Goal: Task Accomplishment & Management: Use online tool/utility

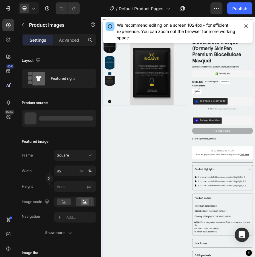
click at [219, 141] on img at bounding box center [220, 145] width 153 height 153
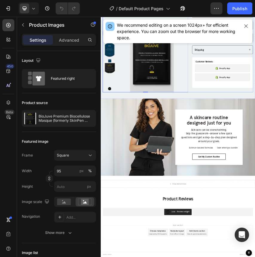
scroll to position [506, 0]
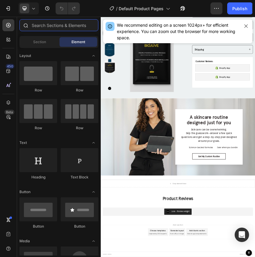
click at [61, 28] on input "text" at bounding box center [58, 25] width 79 height 12
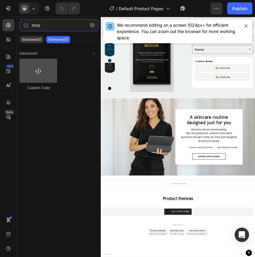
type input "html"
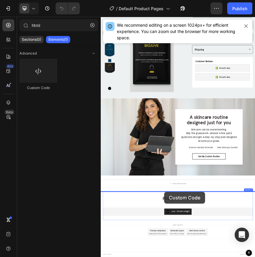
drag, startPoint x: 140, startPoint y: 82, endPoint x: 248, endPoint y: 423, distance: 357.6
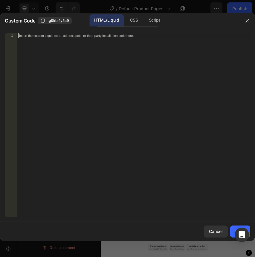
click at [158, 111] on div "Insert the custom Liquid code, add snippets, or third-party installation code h…" at bounding box center [134, 129] width 234 height 193
paste textarea
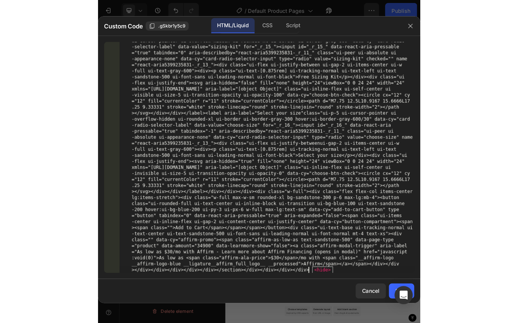
scroll to position [2524, 0]
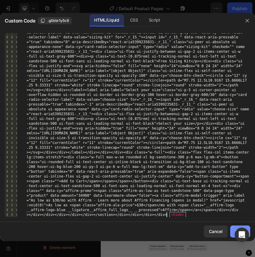
click at [232, 229] on button "Save" at bounding box center [241, 231] width 20 height 12
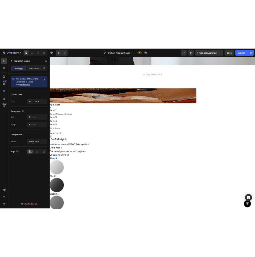
scroll to position [816, 0]
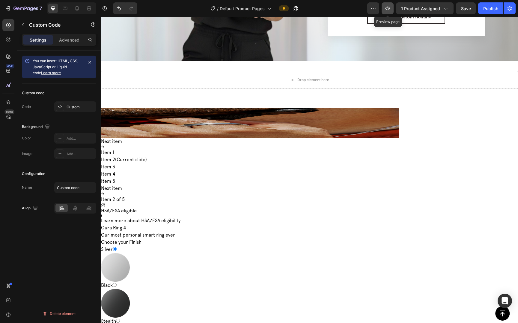
click at [255, 10] on icon "button" at bounding box center [387, 9] width 4 height 4
click at [225, 135] on img at bounding box center [190, 123] width 417 height 30
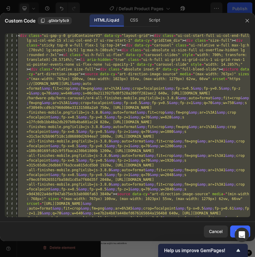
paste textarea
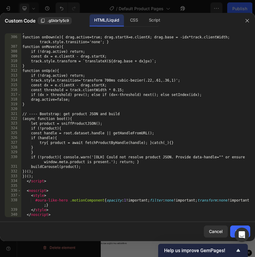
scroll to position [1541, 0]
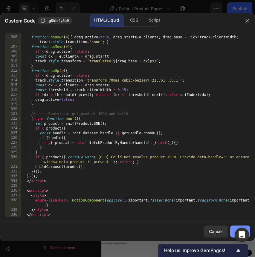
click at [231, 230] on button "Save" at bounding box center [241, 231] width 20 height 12
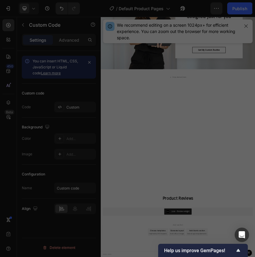
scroll to position [739, 0]
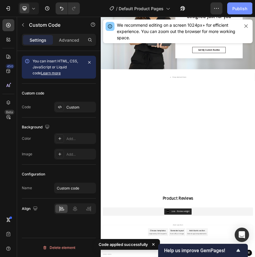
click at [239, 9] on div "Publish" at bounding box center [240, 8] width 15 height 6
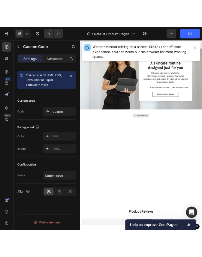
scroll to position [656, 0]
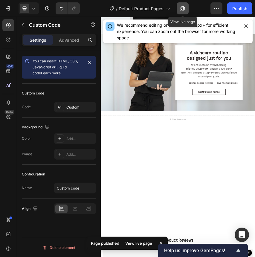
click at [183, 8] on icon "button" at bounding box center [183, 8] width 6 height 6
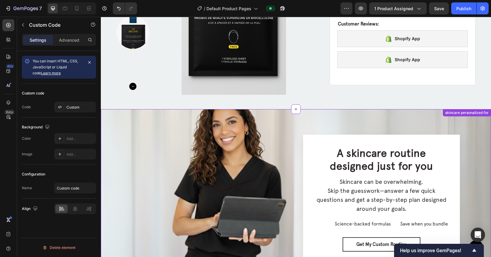
scroll to position [561, 0]
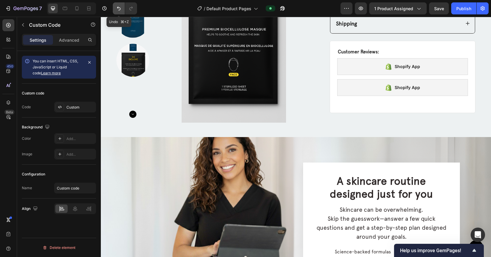
click at [120, 8] on icon "Undo/Redo" at bounding box center [119, 9] width 4 height 4
click at [129, 8] on icon "Undo/Redo" at bounding box center [131, 8] width 6 height 6
click at [24, 24] on icon "button" at bounding box center [23, 24] width 5 height 5
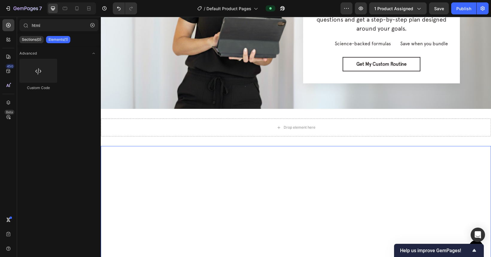
scroll to position [816, 0]
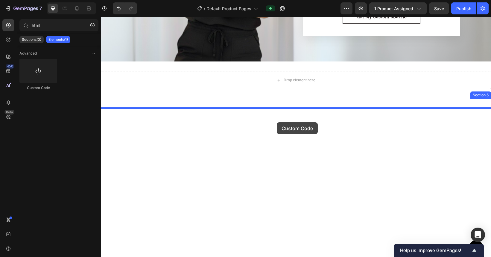
drag, startPoint x: 145, startPoint y: 92, endPoint x: 277, endPoint y: 122, distance: 135.3
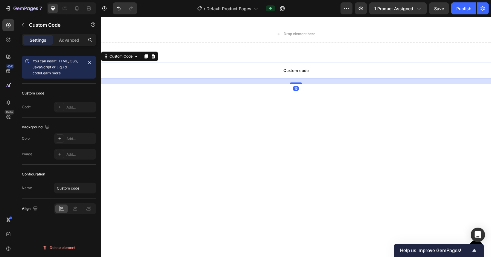
scroll to position [806, 0]
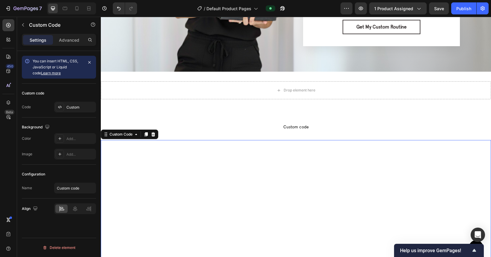
click at [255, 162] on div at bounding box center [296, 221] width 391 height 163
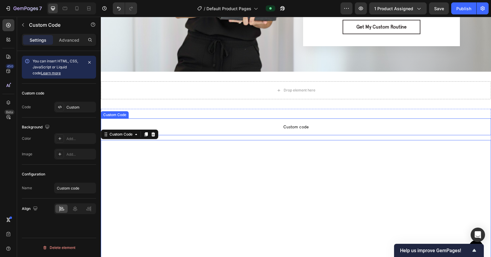
click at [255, 128] on span "Custom code" at bounding box center [296, 126] width 391 height 7
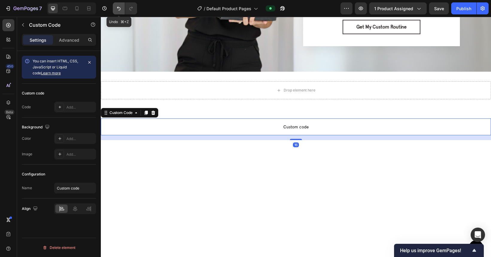
click at [119, 10] on icon "Undo/Redo" at bounding box center [119, 8] width 6 height 6
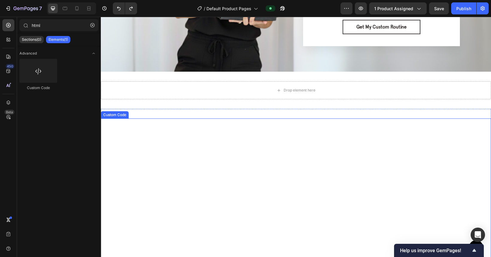
click at [255, 166] on div at bounding box center [296, 235] width 391 height 163
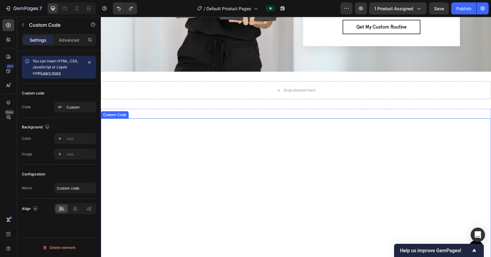
click at [255, 166] on div at bounding box center [296, 235] width 391 height 163
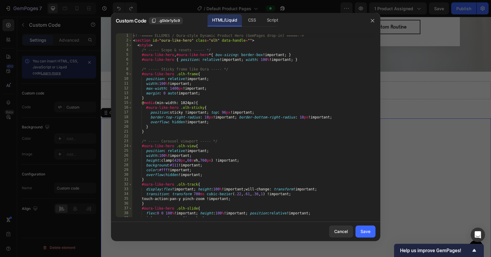
click at [255, 154] on div "<!-- ===== ELLEMES / Oura-style Dynamic Product Hero (GemPages drop-in) ===== -…" at bounding box center [253, 129] width 243 height 193
type textarea "</section>"
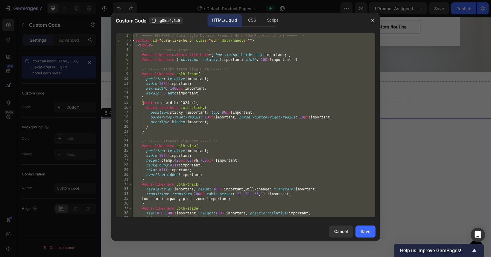
paste textarea
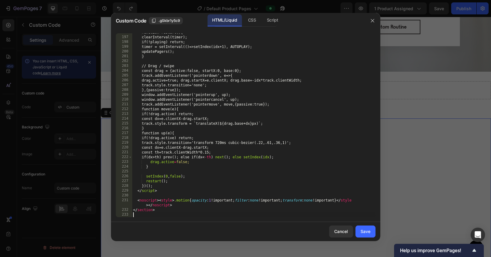
scroll to position [1034, 0]
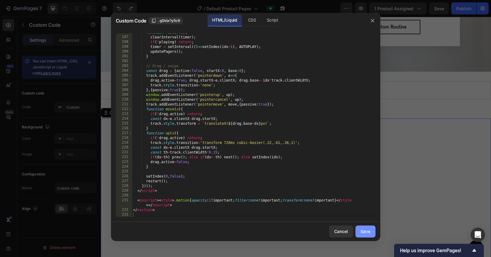
click at [255, 228] on button "Save" at bounding box center [366, 231] width 20 height 12
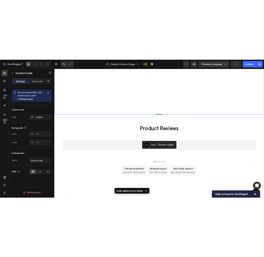
scroll to position [950, 0]
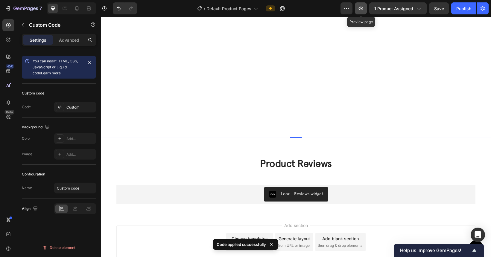
click at [255, 8] on icon "button" at bounding box center [361, 8] width 2 height 2
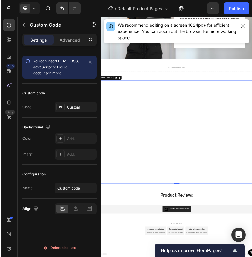
scroll to position [723, 0]
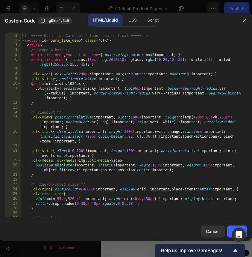
click at [168, 149] on div "<!-- ===== Oura-like Carousel (clean-room replica) ===== --> < section id = "ou…" at bounding box center [134, 129] width 226 height 193
type textarea "</section>"
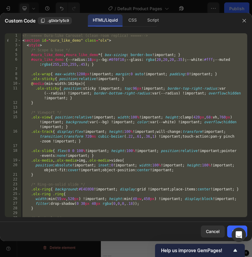
paste textarea
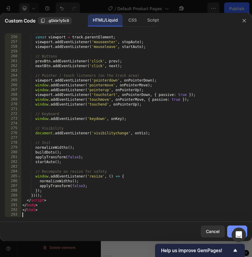
click at [228, 229] on button "Save" at bounding box center [237, 231] width 20 height 12
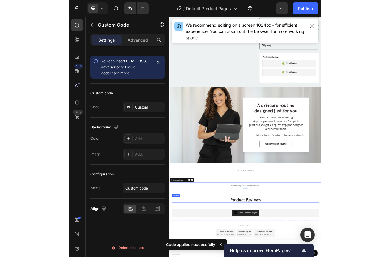
scroll to position [529, 0]
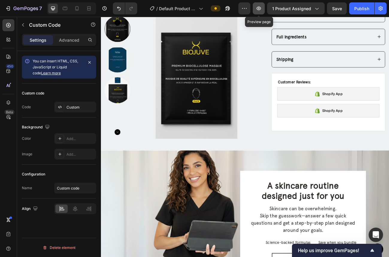
click at [255, 10] on icon "button" at bounding box center [259, 9] width 4 height 4
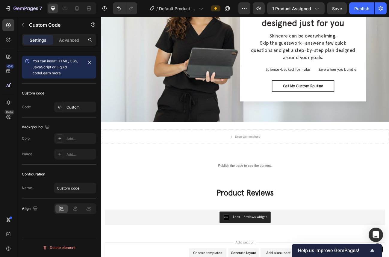
scroll to position [800, 0]
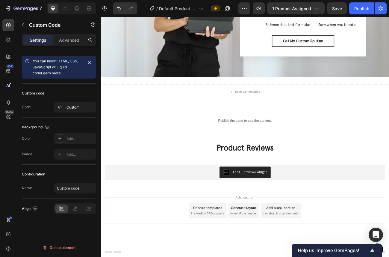
click at [255, 154] on div "Publish the page to see the content." at bounding box center [280, 146] width 359 height 16
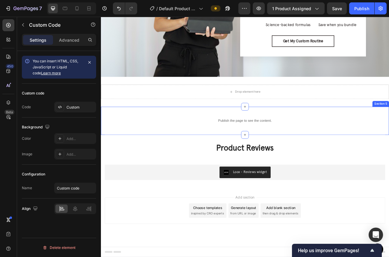
click at [255, 137] on div "Publish the page to see the content. Custom Code Section 5" at bounding box center [280, 146] width 359 height 35
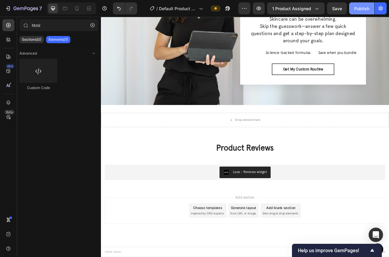
click at [255, 6] on div "Publish" at bounding box center [361, 8] width 15 height 6
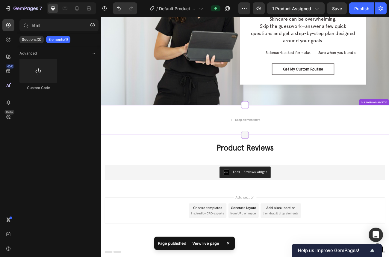
click at [255, 163] on icon at bounding box center [280, 164] width 3 height 3
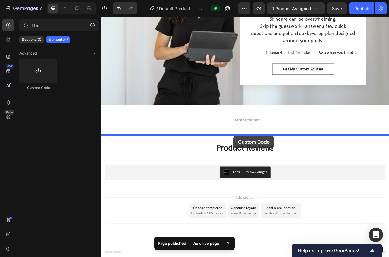
drag, startPoint x: 146, startPoint y: 82, endPoint x: 266, endPoint y: 165, distance: 145.5
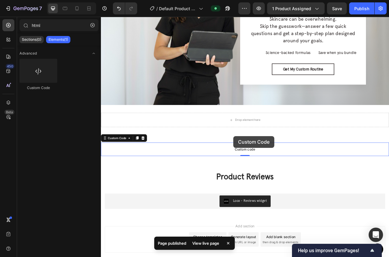
scroll to position [800, 0]
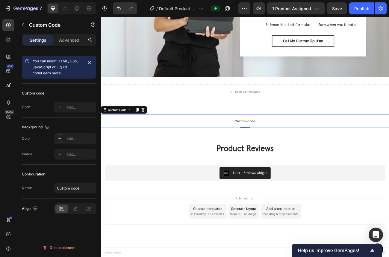
click at [255, 150] on span "Custom code" at bounding box center [280, 146] width 359 height 7
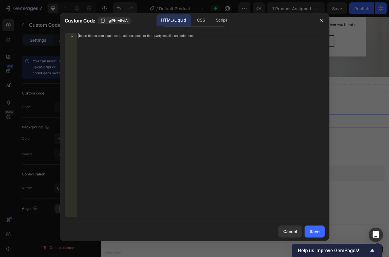
click at [246, 123] on div "Insert the custom Liquid code, add snippets, or third-party installation code h…" at bounding box center [201, 129] width 248 height 193
click at [175, 74] on div "Insert the custom Liquid code, add snippets, or third-party installation code h…" at bounding box center [201, 129] width 248 height 193
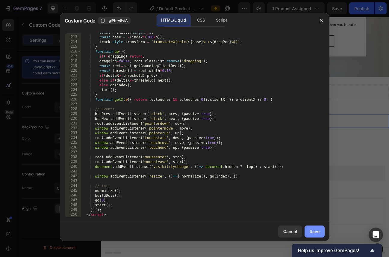
click at [255, 233] on div "Save" at bounding box center [315, 231] width 10 height 6
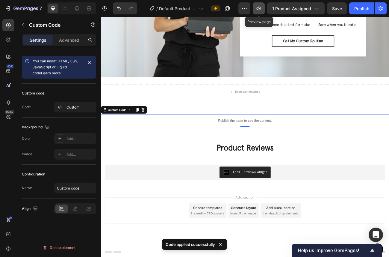
click at [255, 8] on icon "button" at bounding box center [259, 8] width 2 height 2
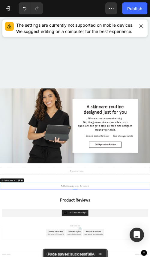
scroll to position [523, 0]
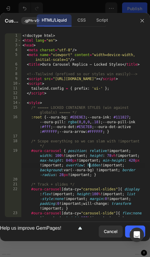
click at [89, 167] on div "<! doctype html > < html lang = "en" > < head > < meta charset = "utf-8" /> < m…" at bounding box center [83, 134] width 124 height 203
type textarea "</html>"
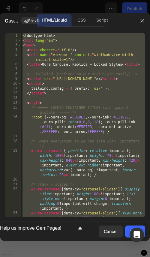
paste textarea
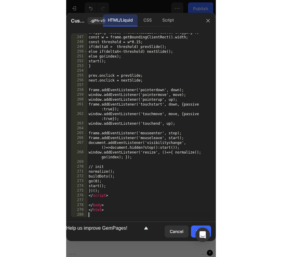
scroll to position [1551, 0]
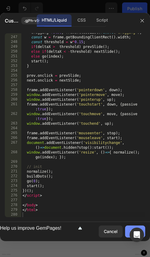
click at [126, 229] on button "Save" at bounding box center [135, 231] width 20 height 12
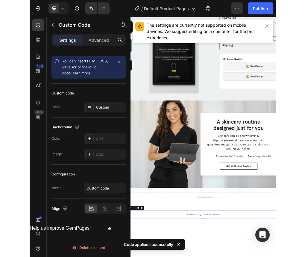
scroll to position [243, 0]
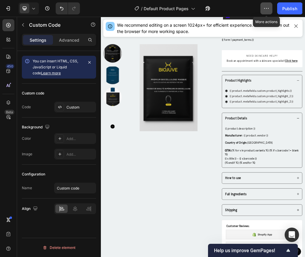
click at [255, 12] on button "button" at bounding box center [267, 8] width 12 height 12
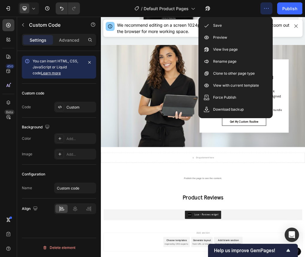
scroll to position [677, 0]
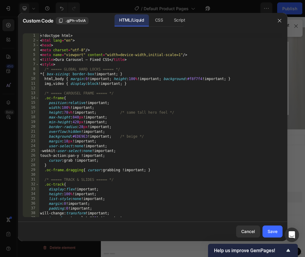
click at [123, 123] on div "<! doctype html > < html lang = "en" > < head > < meta charset = "utf-8" /> < m…" at bounding box center [160, 129] width 243 height 193
type textarea "</html>"
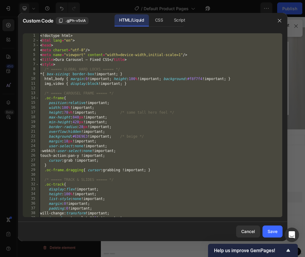
paste textarea
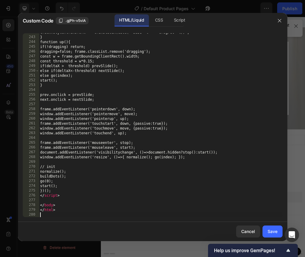
scroll to position [1220, 0]
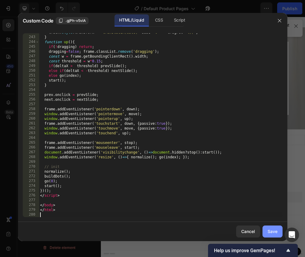
click at [255, 235] on button "Save" at bounding box center [273, 231] width 20 height 12
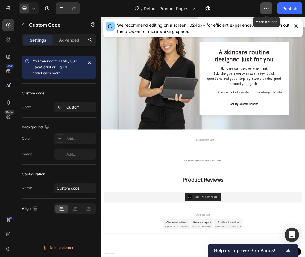
click at [255, 8] on icon "button" at bounding box center [267, 8] width 6 height 6
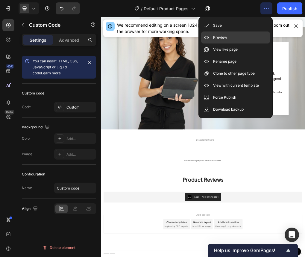
click at [248, 36] on div "Preview" at bounding box center [235, 37] width 69 height 12
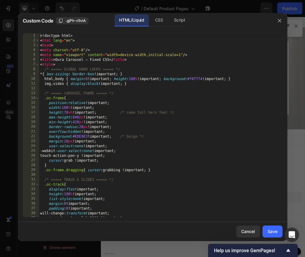
click at [168, 156] on div "<! doctype html > < html lang = "en" > < head > < meta charset = "utf-8" /> < m…" at bounding box center [160, 129] width 243 height 193
type textarea "</html>"
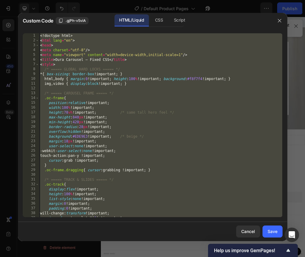
paste textarea
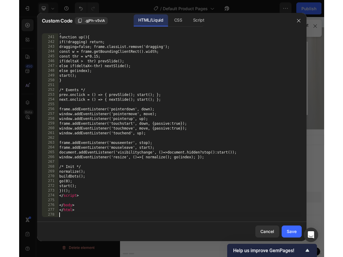
scroll to position [1235, 0]
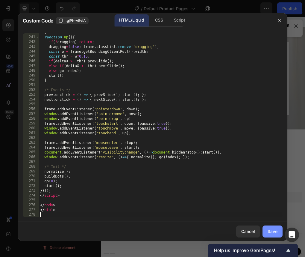
click at [255, 232] on div "Save" at bounding box center [273, 231] width 10 height 6
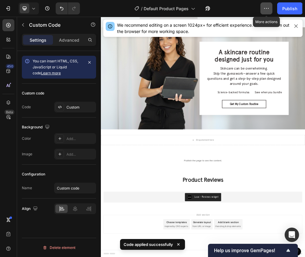
click at [255, 11] on icon "button" at bounding box center [267, 8] width 6 height 6
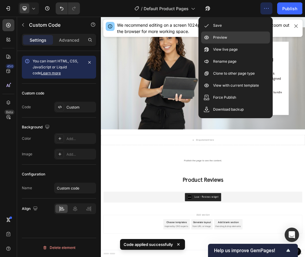
click at [245, 36] on div "Preview" at bounding box center [235, 37] width 69 height 12
click at [236, 37] on div "Preview" at bounding box center [235, 37] width 69 height 12
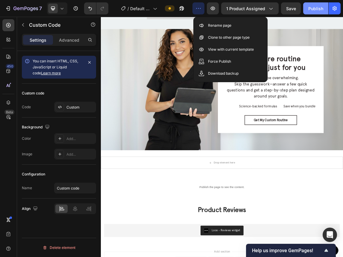
click at [255, 11] on div "Publish" at bounding box center [315, 8] width 15 height 6
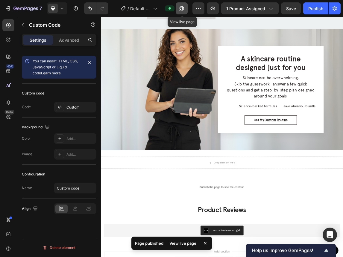
click at [183, 6] on icon "button" at bounding box center [182, 8] width 4 height 4
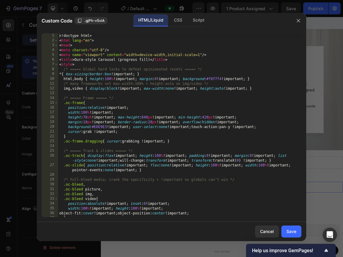
click at [209, 173] on div "<! doctype html > < html lang = "en" > < head > < meta charset = "utf-8" /> < m…" at bounding box center [179, 129] width 243 height 193
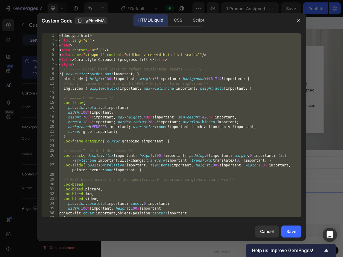
click at [149, 118] on div "<! doctype html > < html lang = "en" > < head > < meta charset = "utf-8" /> < m…" at bounding box center [179, 129] width 243 height 193
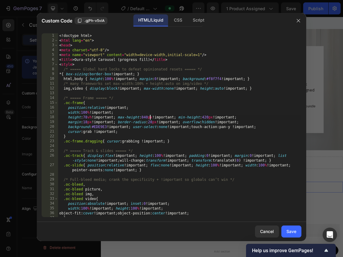
type textarea "</html>"
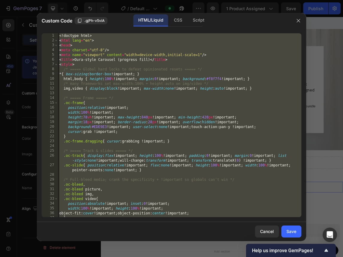
paste textarea
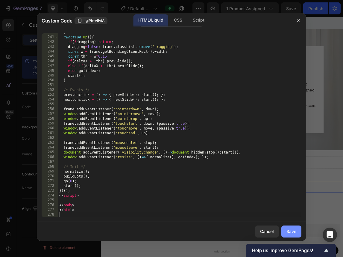
click at [255, 233] on div "Save" at bounding box center [292, 231] width 10 height 6
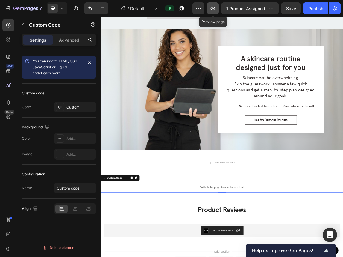
click at [215, 7] on icon "button" at bounding box center [213, 8] width 6 height 6
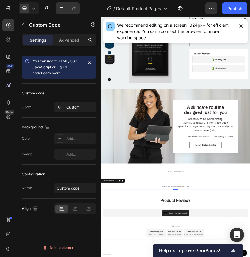
scroll to position [521, 0]
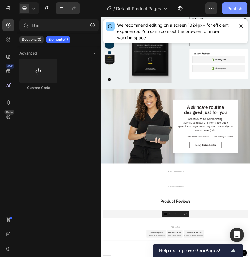
click at [232, 11] on button "Publish" at bounding box center [234, 8] width 25 height 12
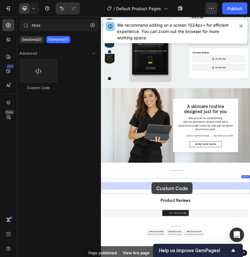
drag, startPoint x: 143, startPoint y: 90, endPoint x: 223, endPoint y: 415, distance: 335.4
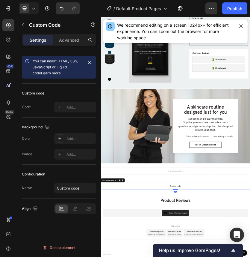
scroll to position [522, 0]
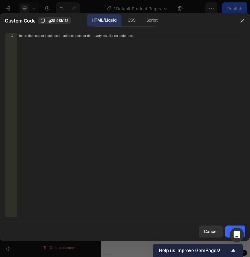
click at [143, 74] on div "Insert the custom Liquid code, add snippets, or third-party installation code h…" at bounding box center [131, 129] width 229 height 193
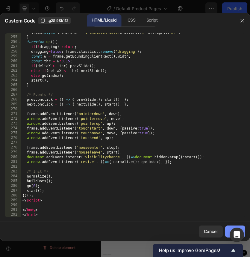
click at [227, 227] on button "Save" at bounding box center [235, 231] width 20 height 12
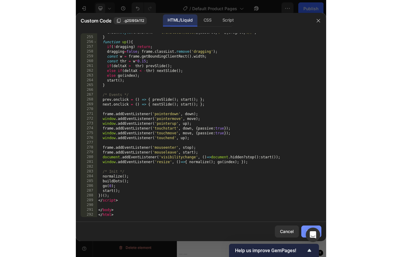
scroll to position [521, 0]
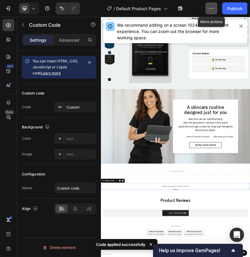
click at [209, 14] on button "button" at bounding box center [211, 8] width 12 height 12
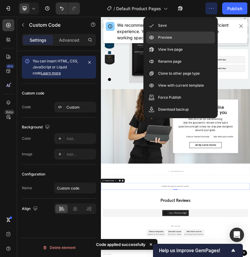
click at [187, 37] on div "Preview" at bounding box center [180, 37] width 69 height 12
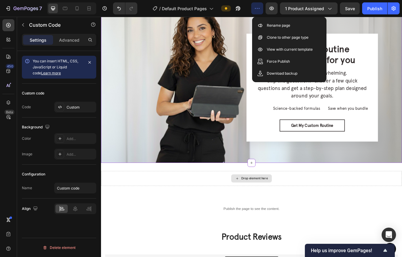
scroll to position [702, 0]
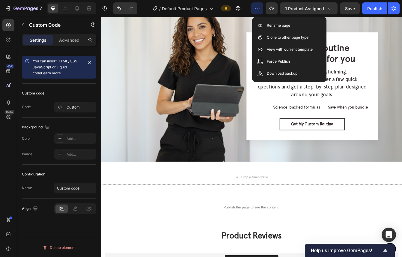
click at [255, 244] on p "Publish the page to see the content." at bounding box center [280, 244] width 359 height 6
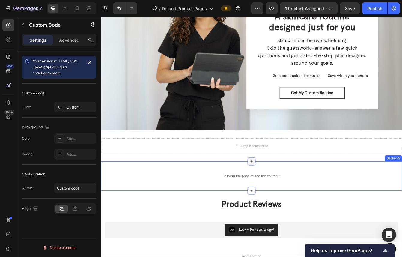
scroll to position [755, 0]
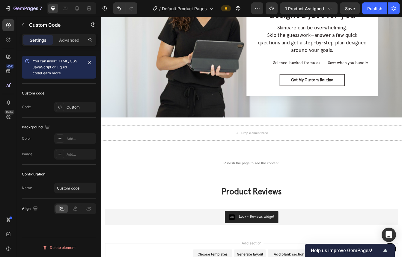
click at [255, 191] on p "Publish the page to see the content." at bounding box center [280, 191] width 359 height 6
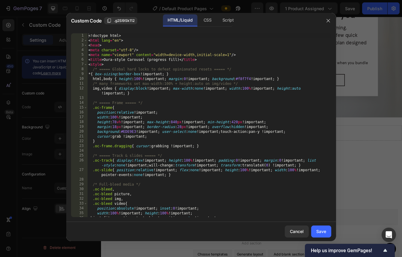
click at [251, 163] on div "<! doctype html > < html lang = "en" > < head > < meta charset = "utf-8" /> < m…" at bounding box center [208, 129] width 243 height 193
click at [129, 139] on div "<! doctype html > < html lang = "en" > < head > < meta charset = "utf-8" /> < m…" at bounding box center [208, 129] width 243 height 193
type textarea "</html>"
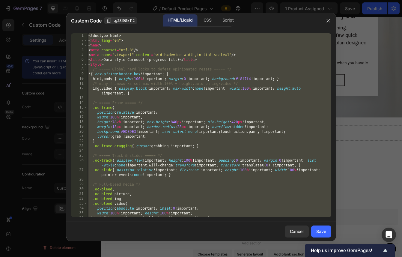
paste textarea
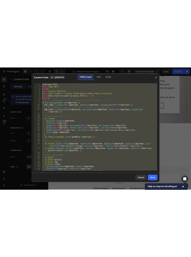
scroll to position [1254, 0]
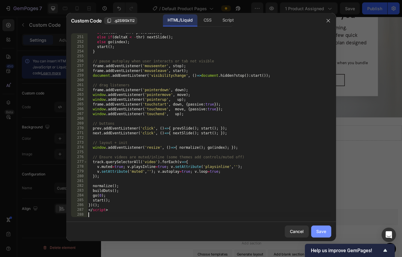
click at [255, 232] on div "Save" at bounding box center [321, 231] width 10 height 6
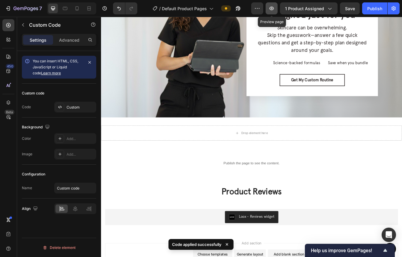
click at [255, 9] on icon "button" at bounding box center [271, 9] width 4 height 4
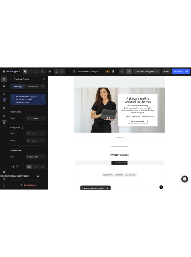
scroll to position [647, 0]
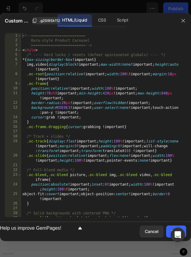
click at [110, 155] on div "<!-- ========================= Oura-style Product Carousel ====================…" at bounding box center [103, 129] width 165 height 193
type textarea "</script>"
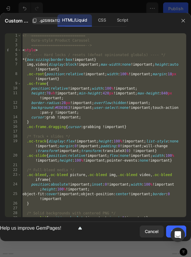
paste textarea
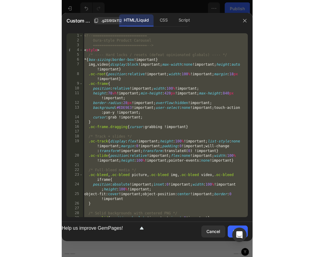
scroll to position [1628, 0]
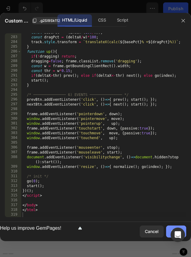
click at [167, 227] on button "Save" at bounding box center [176, 231] width 20 height 12
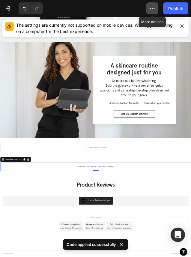
click at [152, 7] on icon "button" at bounding box center [152, 8] width 6 height 6
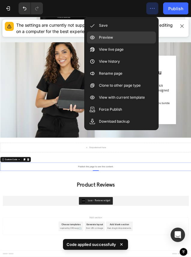
click at [129, 37] on div "Preview" at bounding box center [121, 37] width 69 height 12
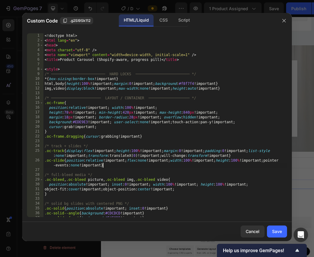
click at [177, 165] on div "<! doctype html > < html lang = "en" > < head > < meta charset = "utf-8" /> < m…" at bounding box center [164, 132] width 243 height 198
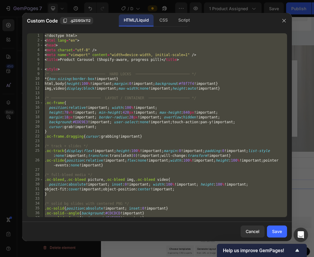
click at [141, 128] on div "<! doctype html > < html lang = "en" > < head > < meta charset = "utf-8" /> < m…" at bounding box center [164, 132] width 243 height 198
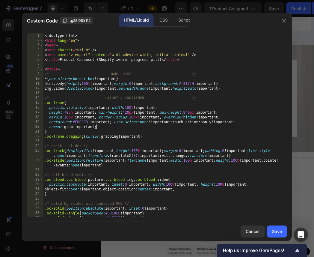
type textarea "</html>"
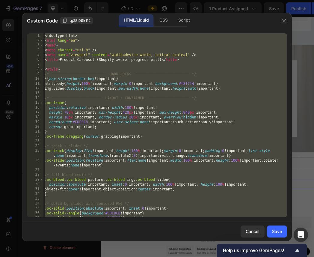
paste textarea
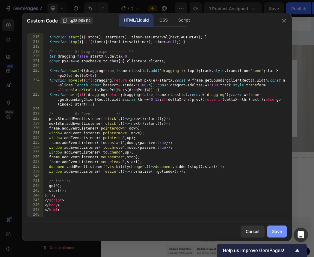
click at [255, 229] on button "Save" at bounding box center [277, 231] width 20 height 12
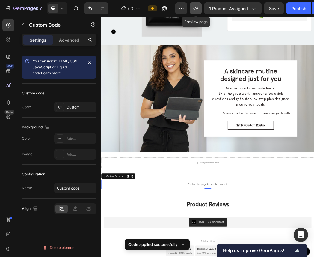
click at [195, 9] on icon "button" at bounding box center [196, 8] width 6 height 6
click at [198, 9] on icon "button" at bounding box center [196, 8] width 6 height 6
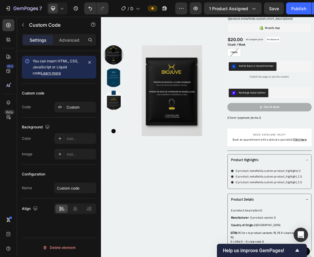
scroll to position [106, 0]
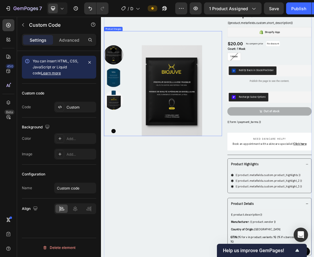
click at [189, 100] on img at bounding box center [220, 141] width 153 height 153
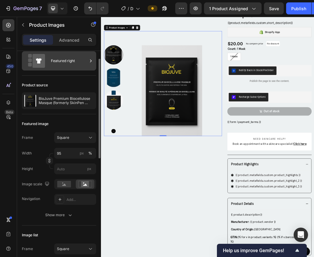
scroll to position [0, 0]
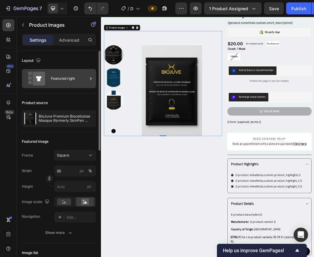
click at [74, 77] on div "Featured right" at bounding box center [69, 79] width 37 height 14
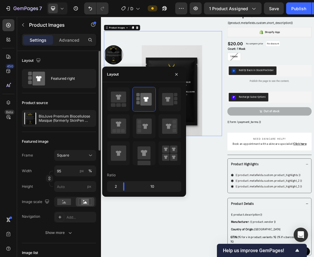
click at [73, 93] on div "Product source BioJuve Premium Biocellulose Masque (formerly SkinPen Premium Bi…" at bounding box center [59, 112] width 74 height 39
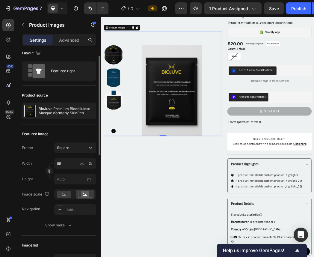
scroll to position [9, 0]
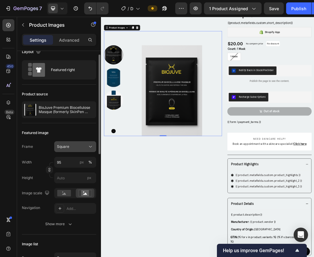
click at [78, 144] on div "Square" at bounding box center [71, 146] width 29 height 5
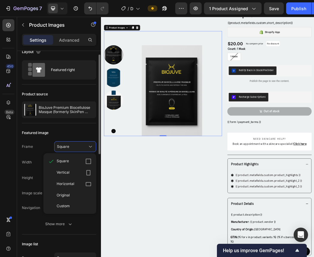
click at [81, 133] on div "Featured image" at bounding box center [59, 133] width 74 height 10
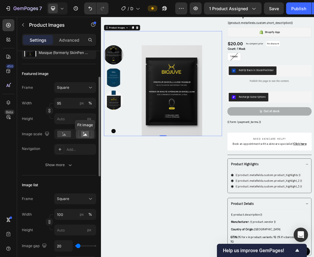
scroll to position [76, 0]
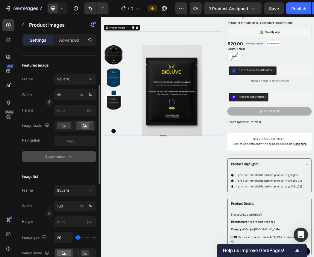
click at [70, 153] on icon "button" at bounding box center [70, 156] width 6 height 6
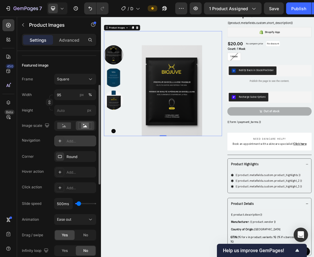
click at [61, 140] on icon at bounding box center [60, 140] width 5 height 5
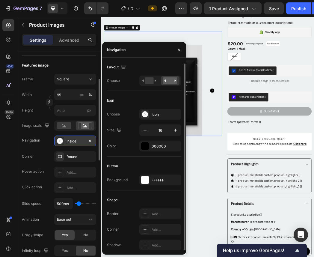
scroll to position [1, 0]
click at [90, 139] on icon "button" at bounding box center [89, 140] width 5 height 5
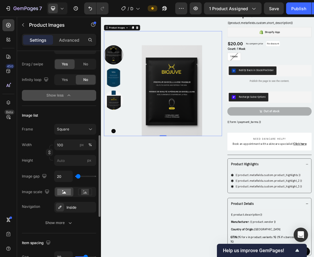
scroll to position [250, 0]
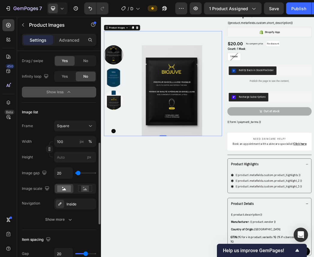
click at [78, 215] on button "Show more" at bounding box center [59, 219] width 74 height 11
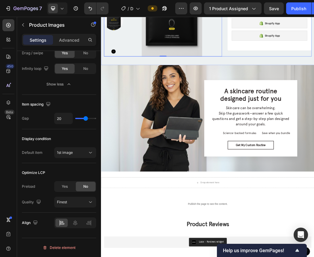
scroll to position [619, 0]
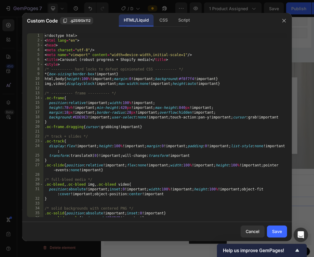
click at [155, 182] on div "<! doctype html > < html lang = "en" > < head > < meta charset = "utf-8" /> < m…" at bounding box center [164, 129] width 243 height 193
type textarea "</html>"
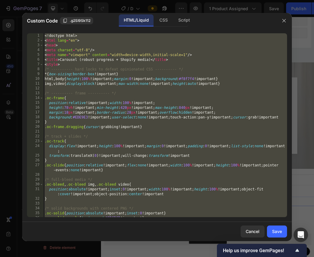
paste textarea
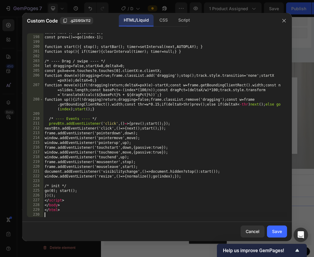
scroll to position [1077, 0]
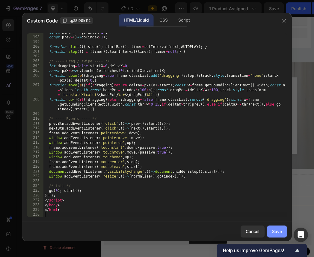
click at [255, 235] on button "Save" at bounding box center [277, 231] width 20 height 12
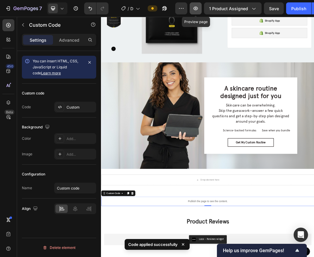
click at [198, 8] on icon "button" at bounding box center [196, 8] width 6 height 6
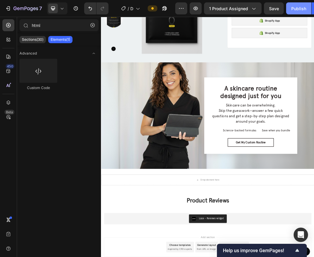
click at [255, 4] on button "Publish" at bounding box center [298, 8] width 25 height 12
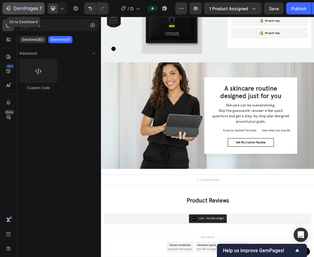
click at [15, 6] on icon "button" at bounding box center [25, 8] width 25 height 5
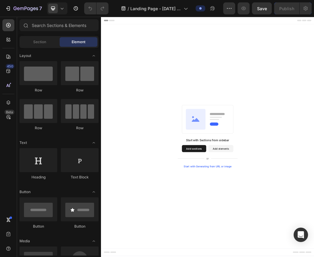
click at [260, 242] on button "Add sections" at bounding box center [257, 239] width 41 height 12
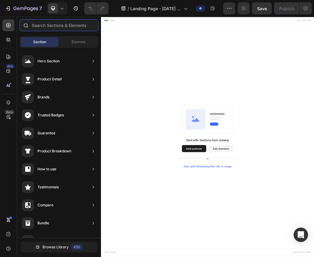
click at [63, 22] on input "text" at bounding box center [58, 25] width 79 height 12
click at [258, 236] on button "Add sections" at bounding box center [257, 239] width 41 height 12
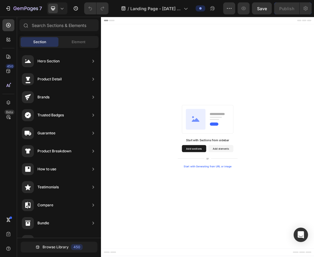
click at [258, 236] on button "Add sections" at bounding box center [257, 239] width 41 height 12
click at [241, 73] on div "Start with Sections from sidebar Add sections Add elements Start with Generatin…" at bounding box center [280, 218] width 359 height 378
click at [37, 24] on input "text" at bounding box center [58, 25] width 79 height 12
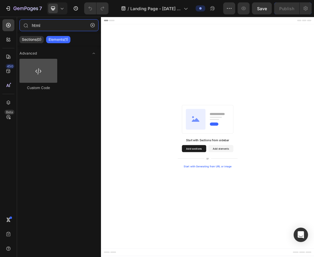
type input "html"
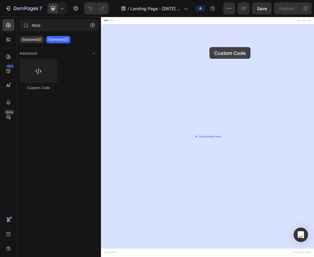
drag, startPoint x: 146, startPoint y: 81, endPoint x: 284, endPoint y: 67, distance: 139.0
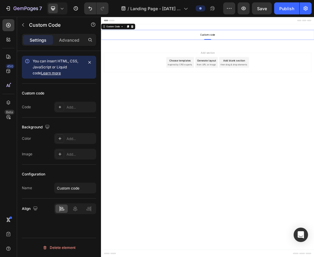
click at [284, 47] on span "Custom code" at bounding box center [280, 46] width 359 height 7
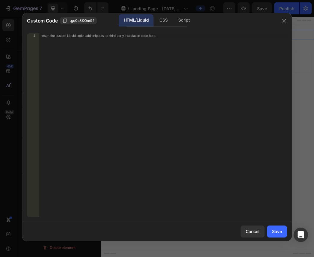
click at [184, 66] on div "Insert the custom Liquid code, add snippets, or third-party installation code h…" at bounding box center [163, 129] width 248 height 193
paste textarea ""loading"!==document.readyState?f():document.addEventListener("DOMContentLoaded…"
type textarea ""loading"!==document.readyState?f():document.addEventListener("DOMContentLoaded…"
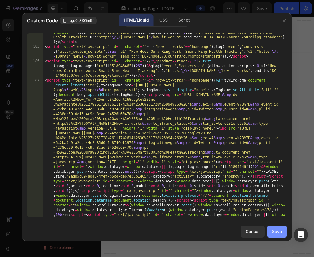
click at [271, 234] on button "Save" at bounding box center [277, 231] width 20 height 12
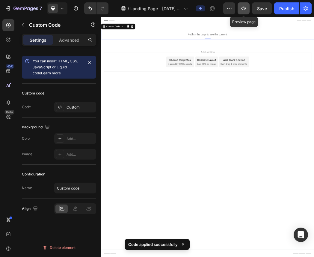
click at [247, 12] on button "button" at bounding box center [243, 8] width 12 height 12
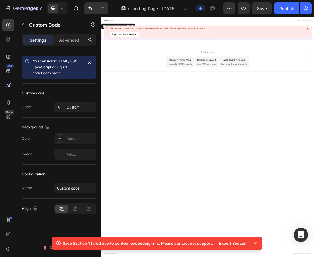
click at [186, 32] on div "This section contains more elements than the allowed limit. Please split it int…" at bounding box center [157, 32] width 95 height 10
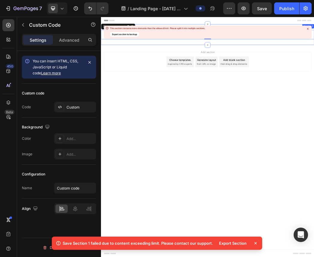
click at [308, 28] on icon at bounding box center [308, 29] width 4 height 4
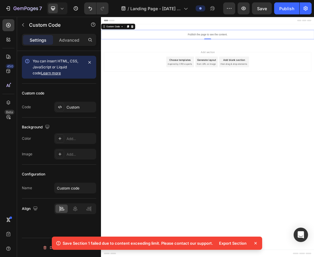
click at [282, 52] on div "Publish the page to see the content." at bounding box center [280, 47] width 359 height 16
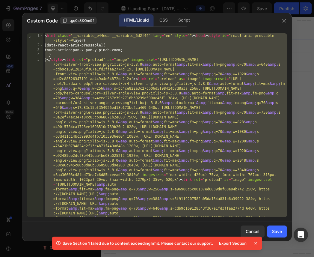
paste textarea
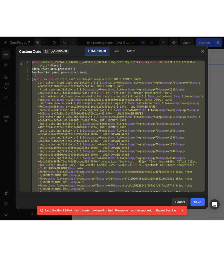
scroll to position [1546, 0]
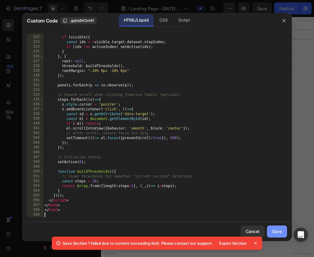
click at [273, 229] on div "Save" at bounding box center [277, 231] width 10 height 6
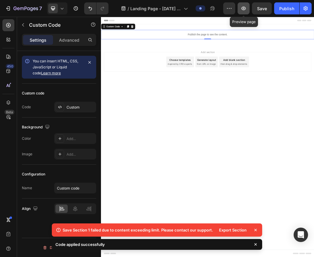
click at [247, 10] on button "button" at bounding box center [243, 8] width 12 height 12
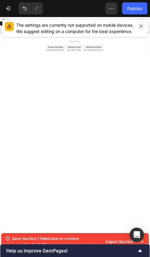
click at [141, 26] on icon "button" at bounding box center [140, 25] width 3 height 3
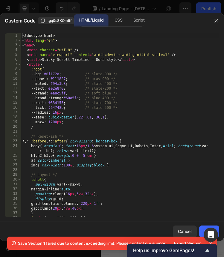
click at [130, 91] on div "<! doctype html > < html lang = "en" > < head > < meta charset = "utf-8" /> < m…" at bounding box center [120, 129] width 198 height 193
type textarea "</html>"
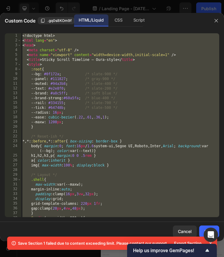
paste textarea
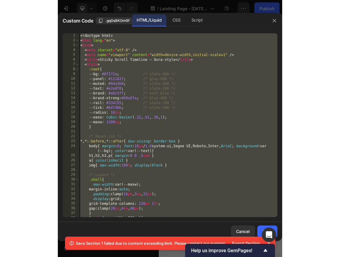
scroll to position [2217, 0]
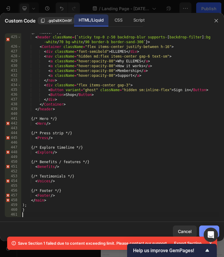
click at [203, 229] on button "Save" at bounding box center [209, 231] width 20 height 12
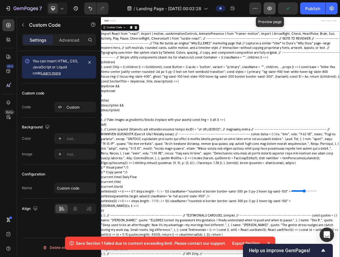
click at [269, 5] on icon "button" at bounding box center [270, 8] width 6 height 6
